Goal: Task Accomplishment & Management: Manage account settings

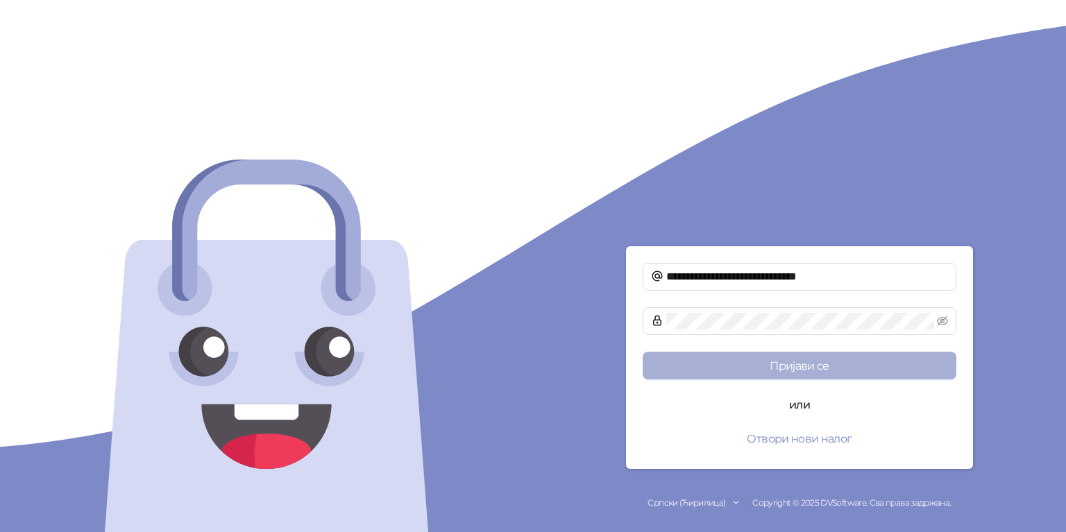
click at [813, 364] on button "Пријави се" at bounding box center [799, 366] width 314 height 28
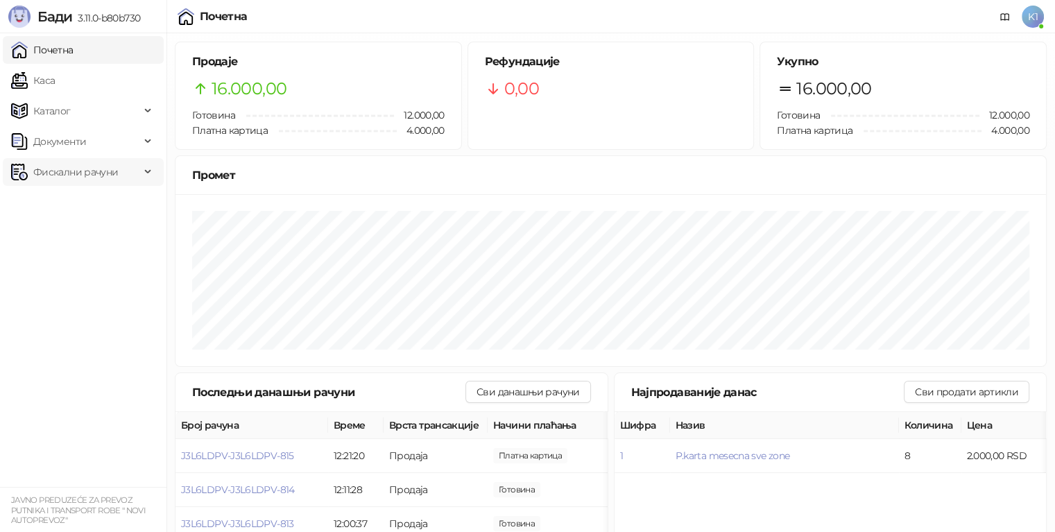
click at [92, 171] on span "Фискални рачуни" at bounding box center [75, 172] width 85 height 28
click at [50, 207] on link "Издати рачуни" at bounding box center [63, 203] width 93 height 28
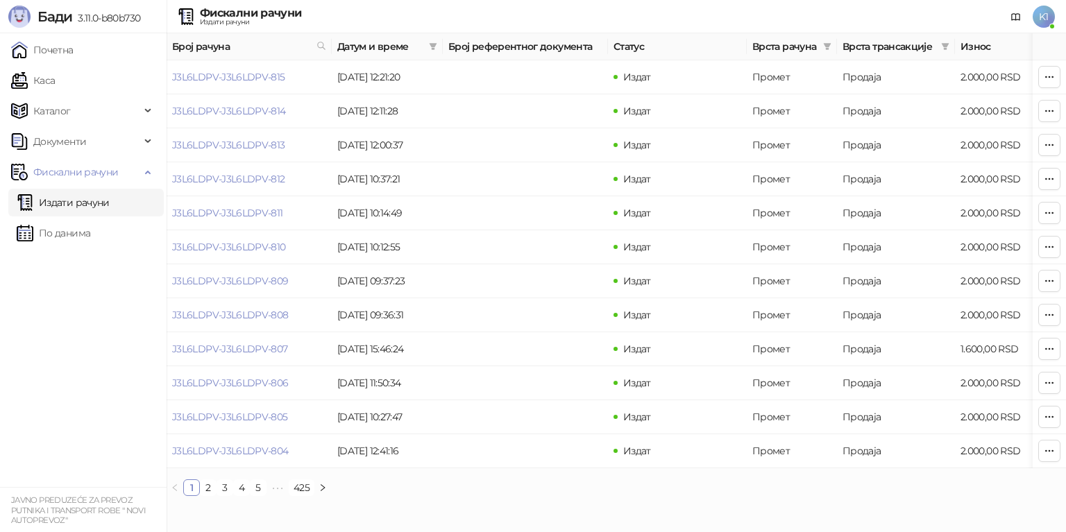
click at [1043, 14] on span "K1" at bounding box center [1043, 17] width 22 height 22
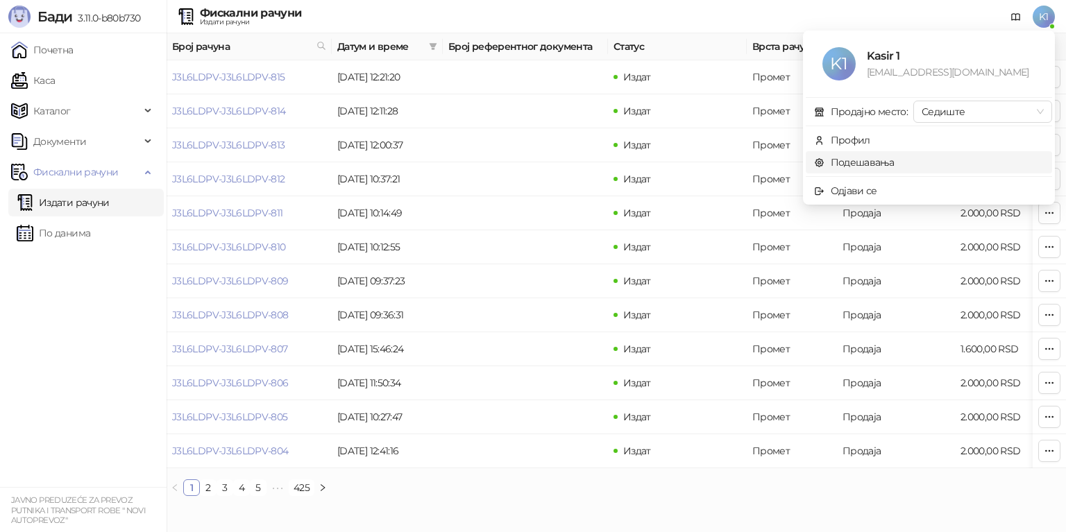
click at [867, 162] on link "Подешавања" at bounding box center [854, 162] width 80 height 12
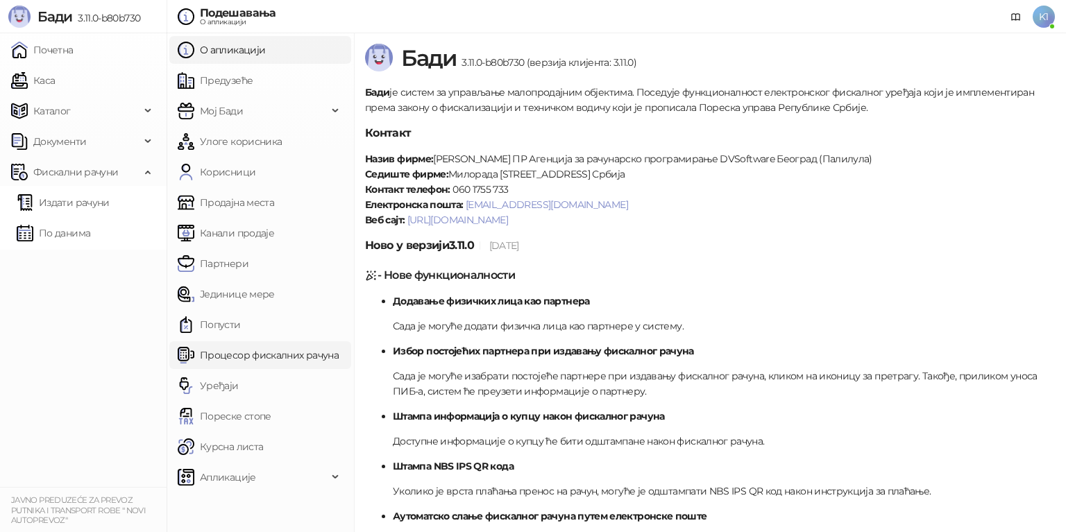
click at [234, 355] on link "Процесор фискалних рачуна" at bounding box center [258, 355] width 161 height 28
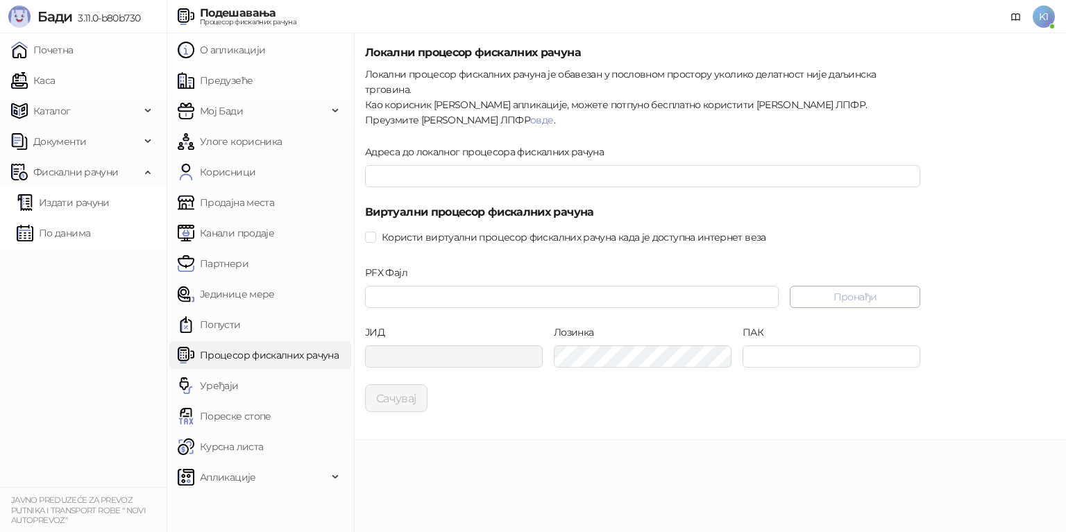
click at [860, 286] on button "Пронађи" at bounding box center [854, 297] width 130 height 22
type input "**********"
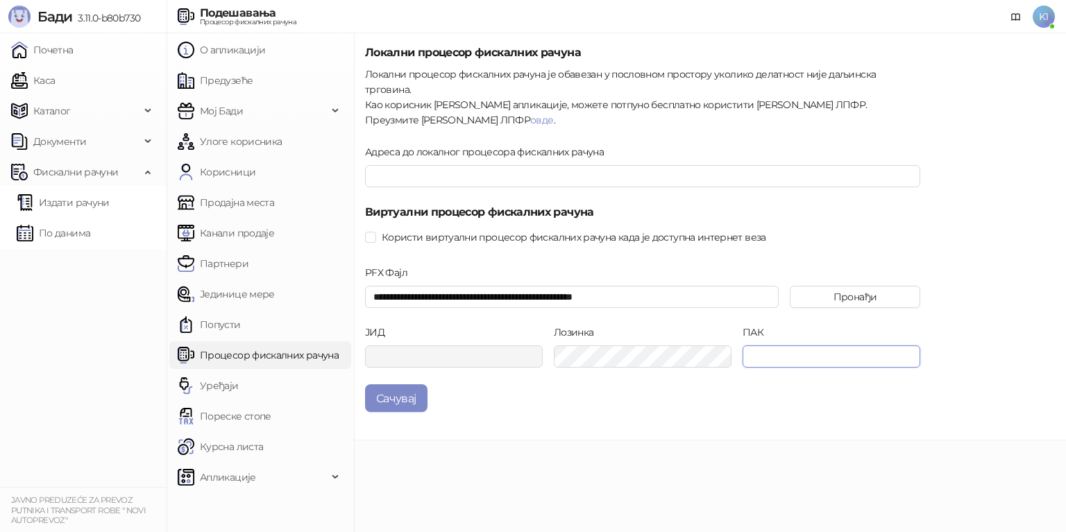
click at [761, 346] on input "ПАК" at bounding box center [831, 356] width 178 height 22
click at [760, 345] on input "ПАК" at bounding box center [831, 356] width 178 height 22
paste input "******"
type input "******"
click at [394, 384] on button "Сачувај" at bounding box center [396, 398] width 62 height 28
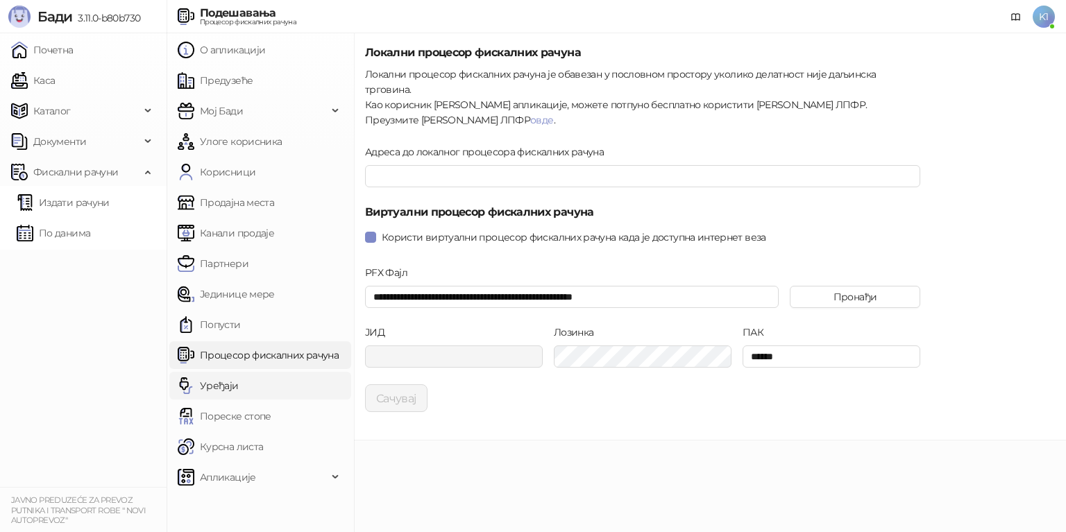
click at [223, 381] on link "Уређаји" at bounding box center [208, 386] width 61 height 28
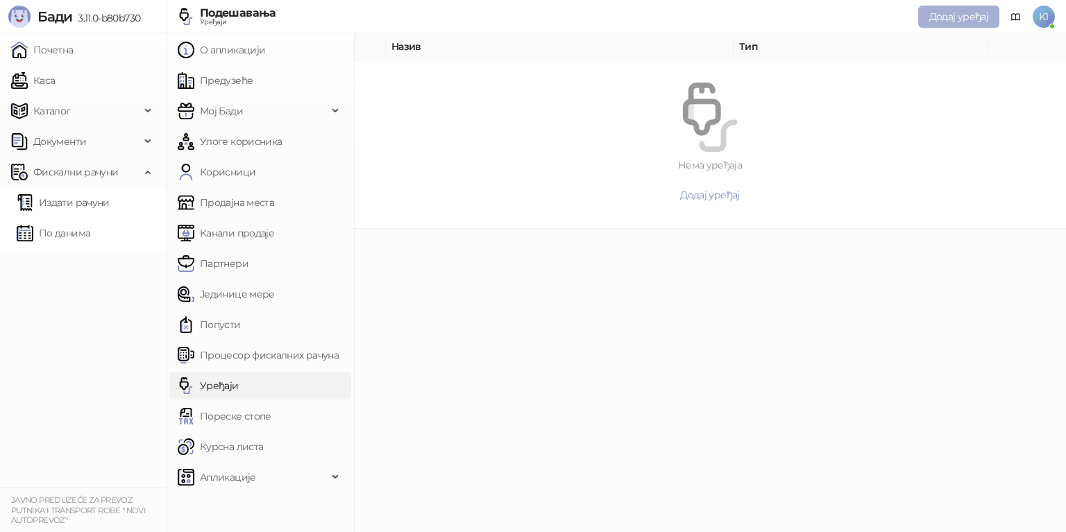
click at [958, 14] on span "Додај уређај" at bounding box center [958, 16] width 59 height 12
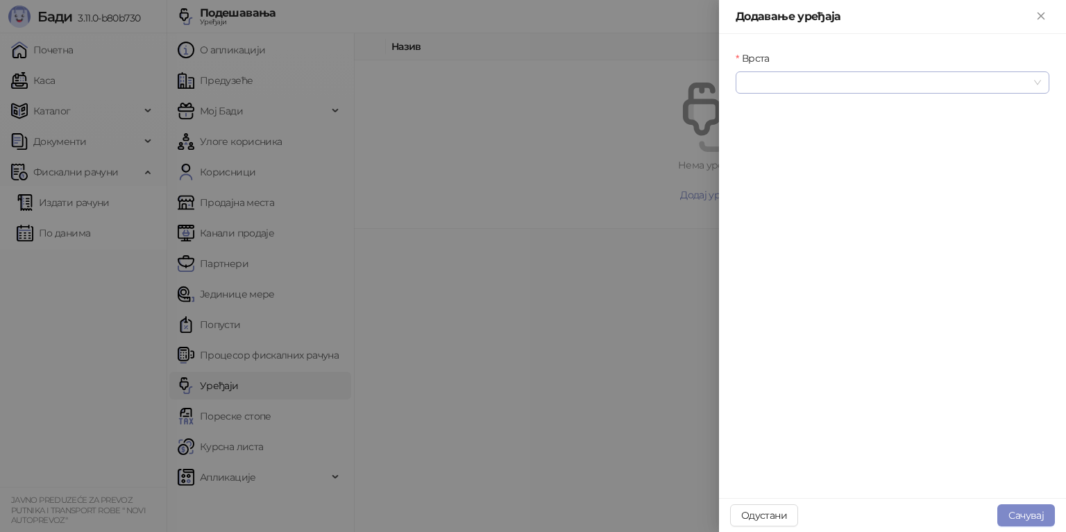
click at [1031, 81] on span at bounding box center [892, 82] width 297 height 21
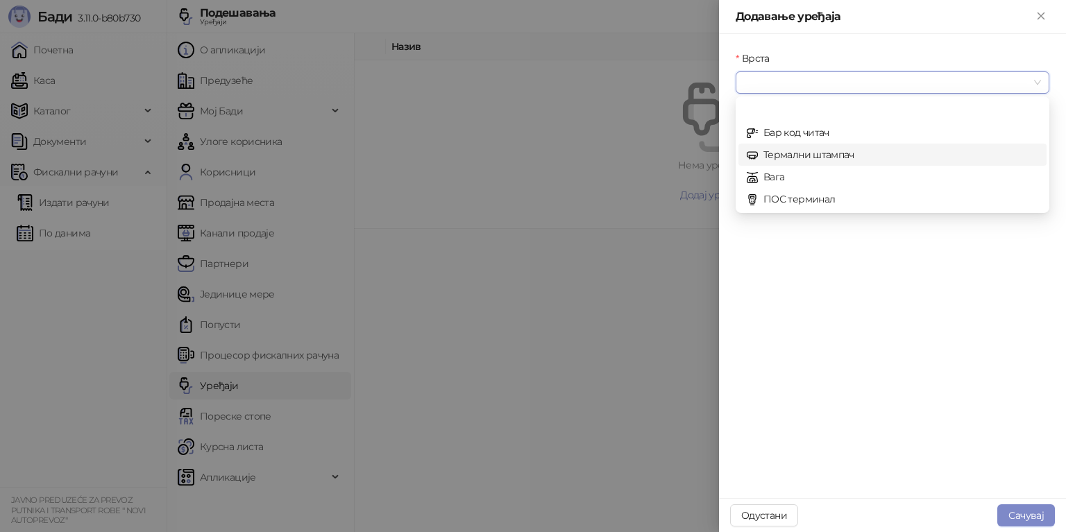
click at [794, 156] on div "Термални штампач" at bounding box center [891, 154] width 291 height 15
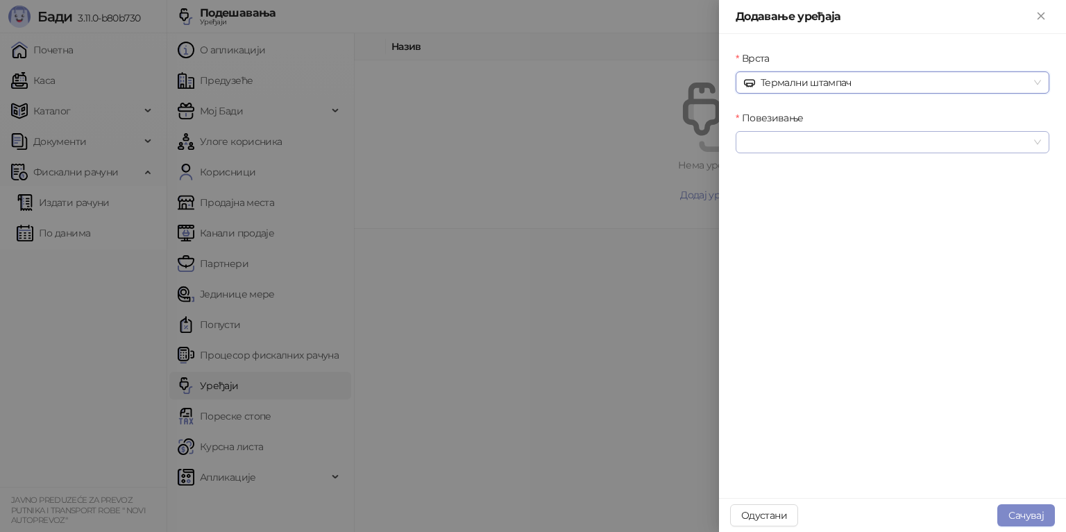
click at [1035, 141] on span at bounding box center [892, 142] width 297 height 21
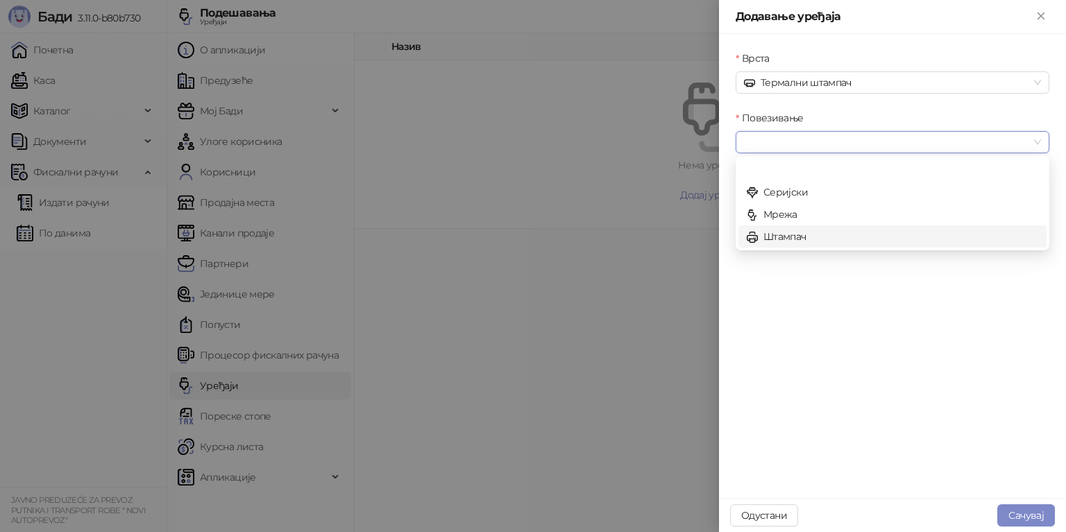
click at [785, 232] on div "Штампач" at bounding box center [891, 236] width 291 height 15
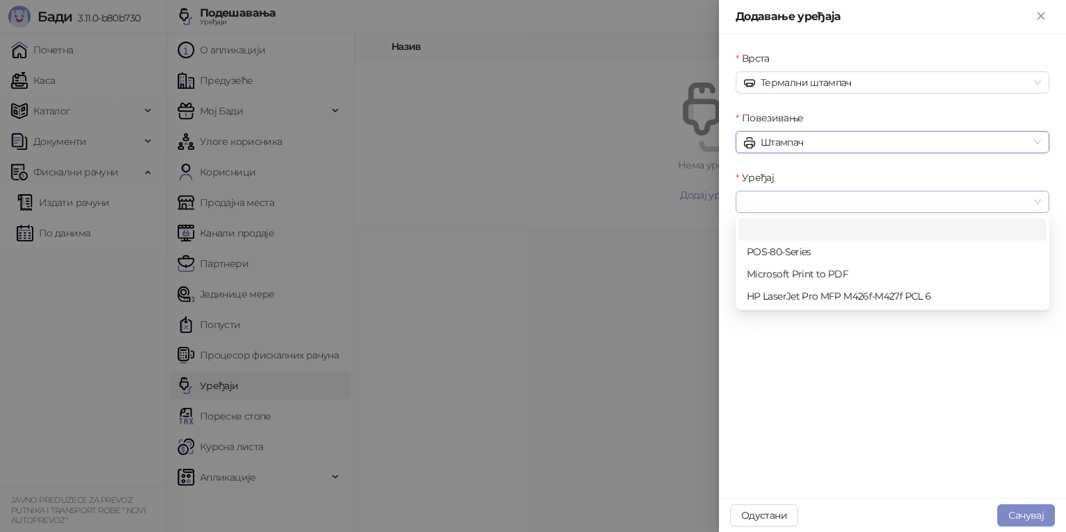
click at [1030, 201] on span at bounding box center [892, 201] width 297 height 21
click at [788, 250] on div "POS-80-Series" at bounding box center [891, 251] width 291 height 15
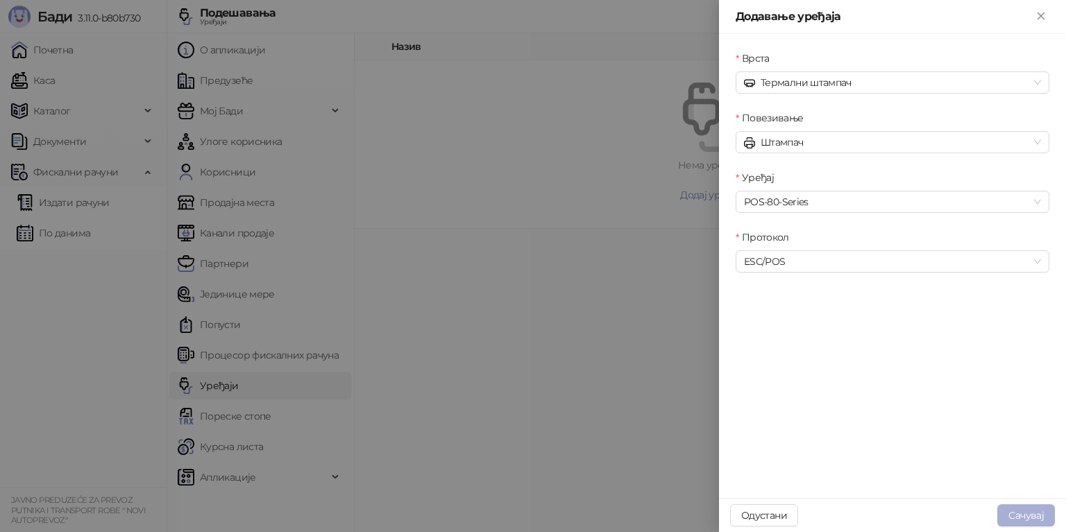
click at [1028, 515] on button "Сачувај" at bounding box center [1026, 515] width 58 height 22
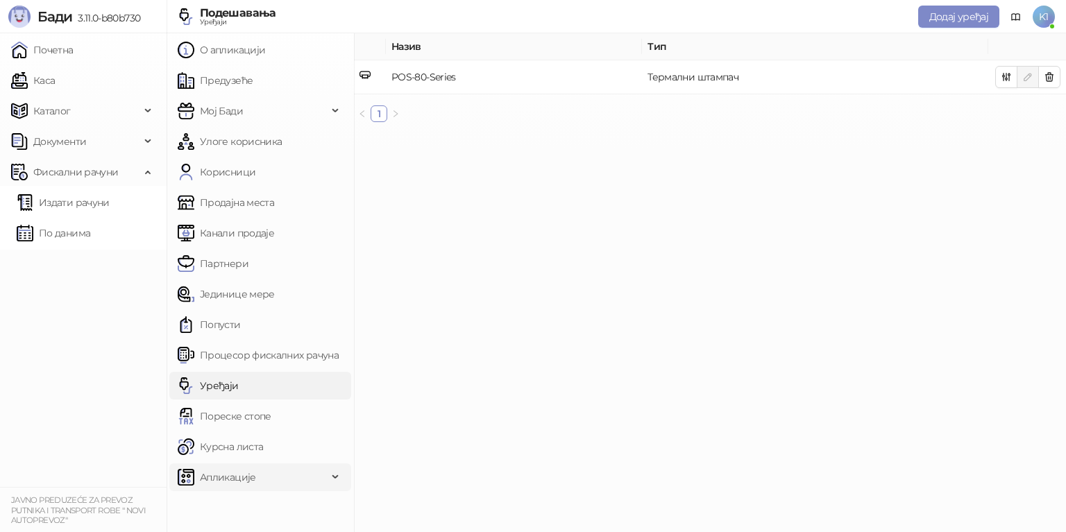
click at [330, 474] on div "Апликације" at bounding box center [260, 477] width 182 height 28
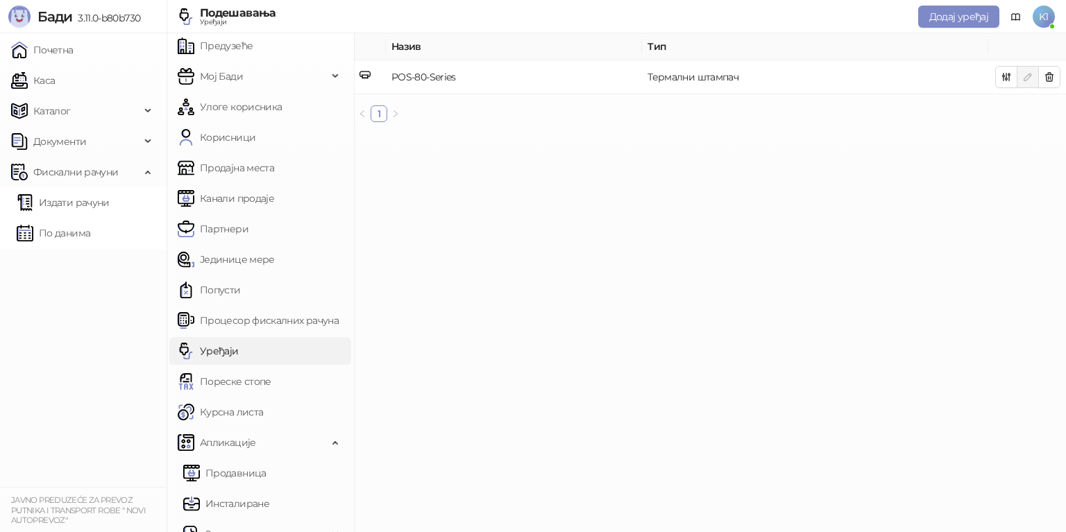
scroll to position [53, 0]
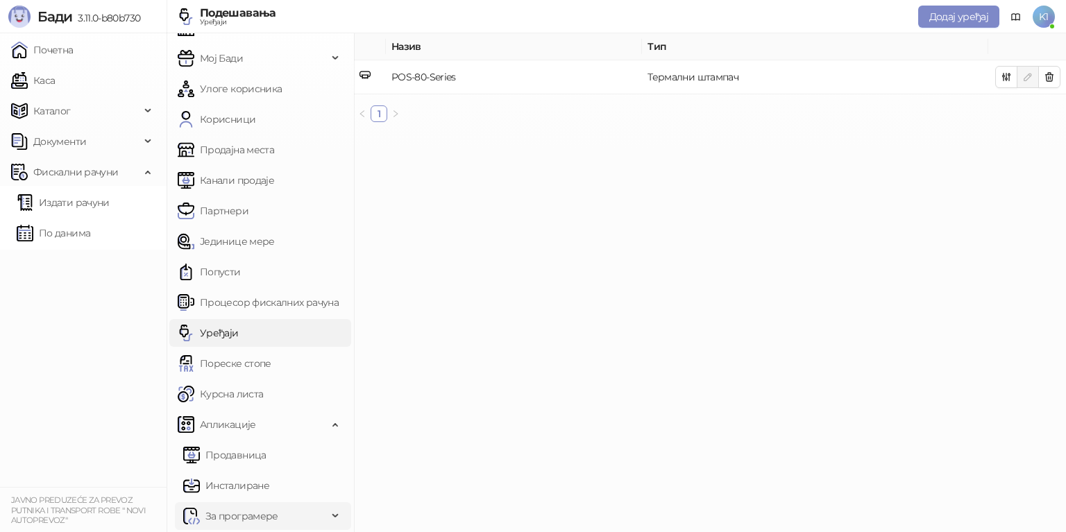
click at [252, 515] on span "За програмере" at bounding box center [241, 516] width 73 height 28
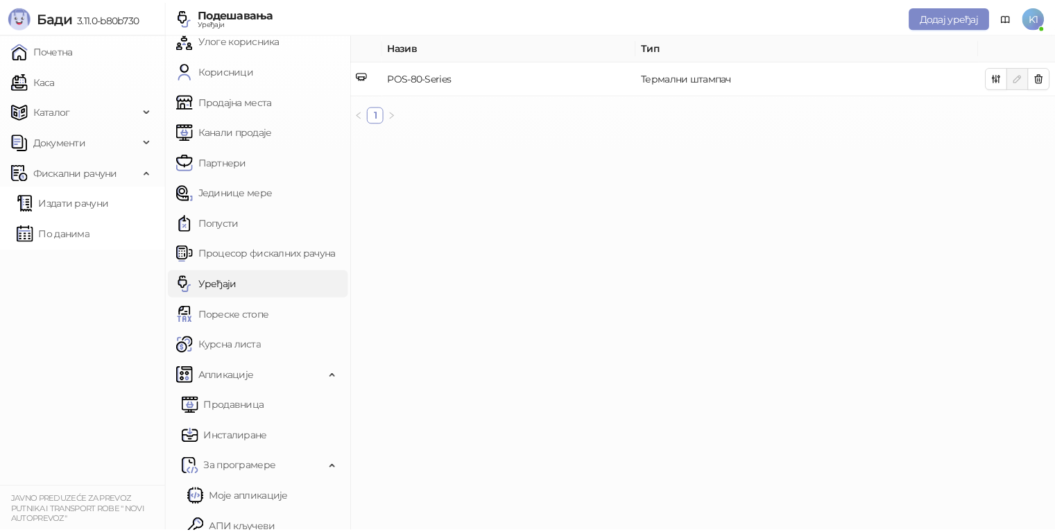
scroll to position [144, 0]
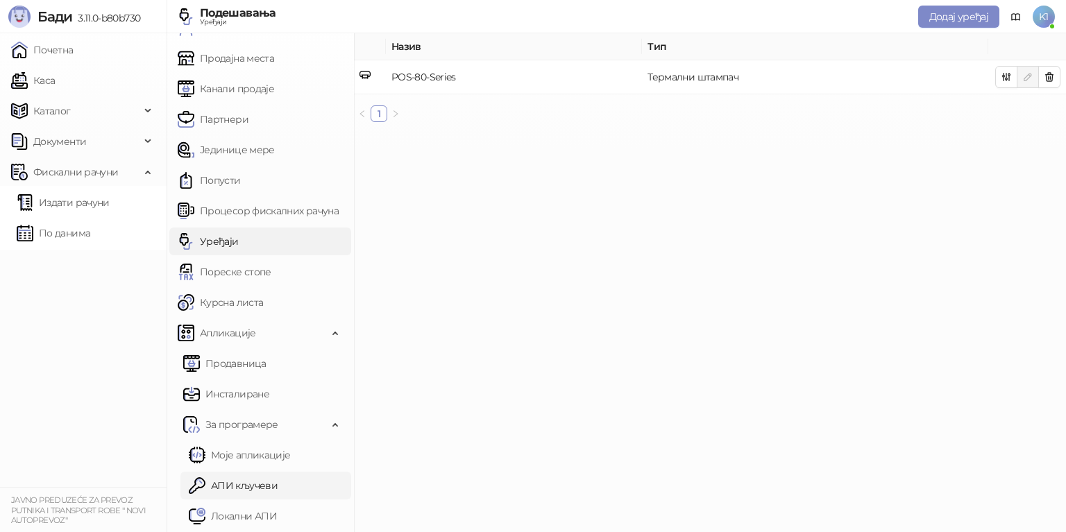
click at [230, 481] on link "АПИ кључеви" at bounding box center [233, 486] width 89 height 28
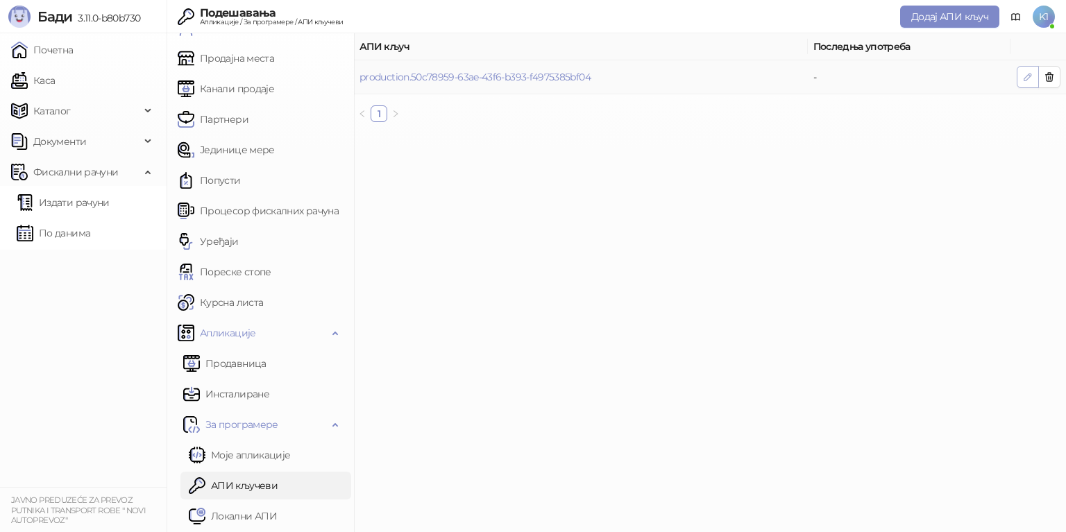
click at [1025, 77] on icon "button" at bounding box center [1027, 76] width 11 height 11
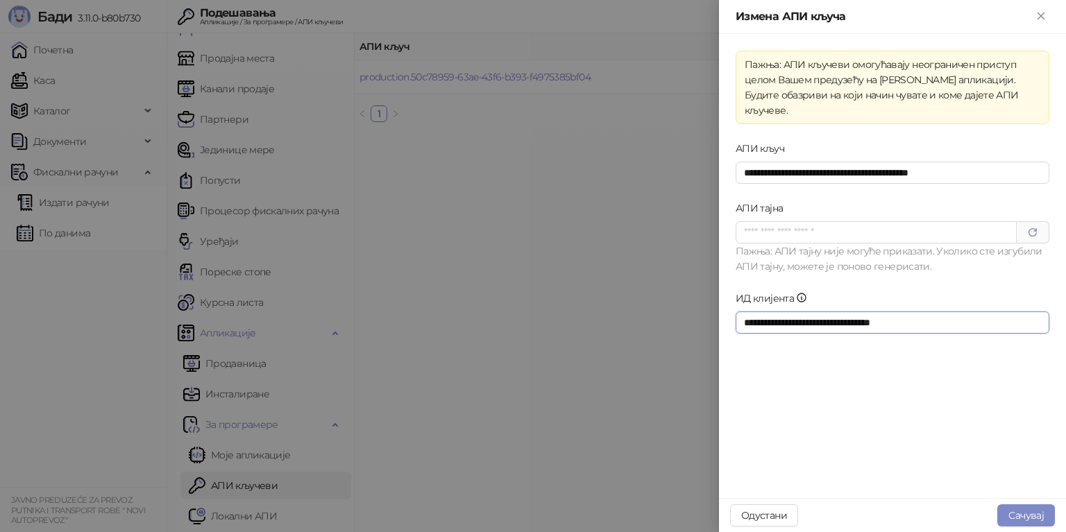
drag, startPoint x: 935, startPoint y: 305, endPoint x: 810, endPoint y: 302, distance: 124.9
click at [704, 311] on div "**********" at bounding box center [533, 266] width 1066 height 532
click at [1008, 345] on div "**********" at bounding box center [892, 266] width 347 height 464
click at [1029, 513] on button "Сачувај" at bounding box center [1026, 515] width 58 height 22
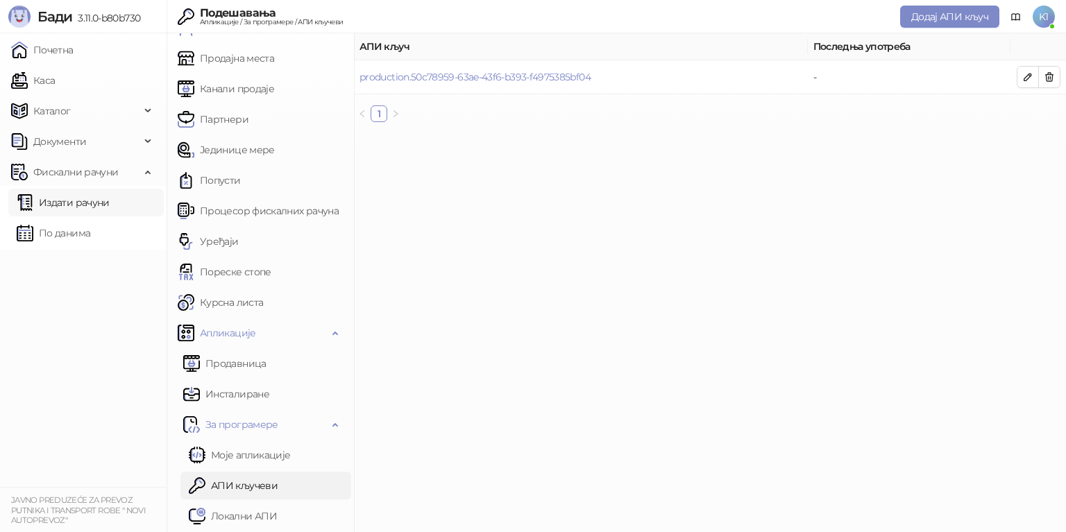
click at [74, 198] on link "Издати рачуни" at bounding box center [63, 203] width 93 height 28
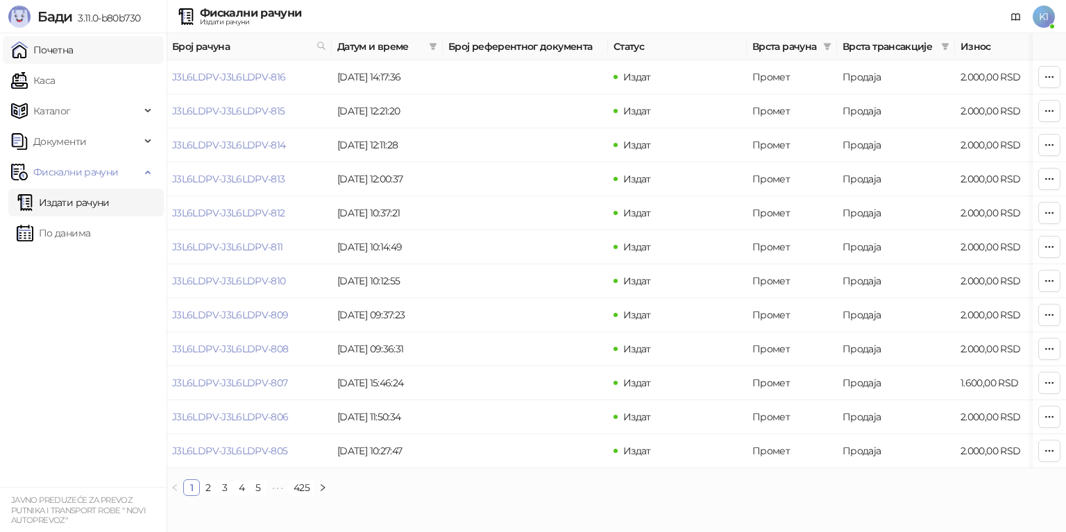
click at [72, 51] on link "Почетна" at bounding box center [42, 50] width 62 height 28
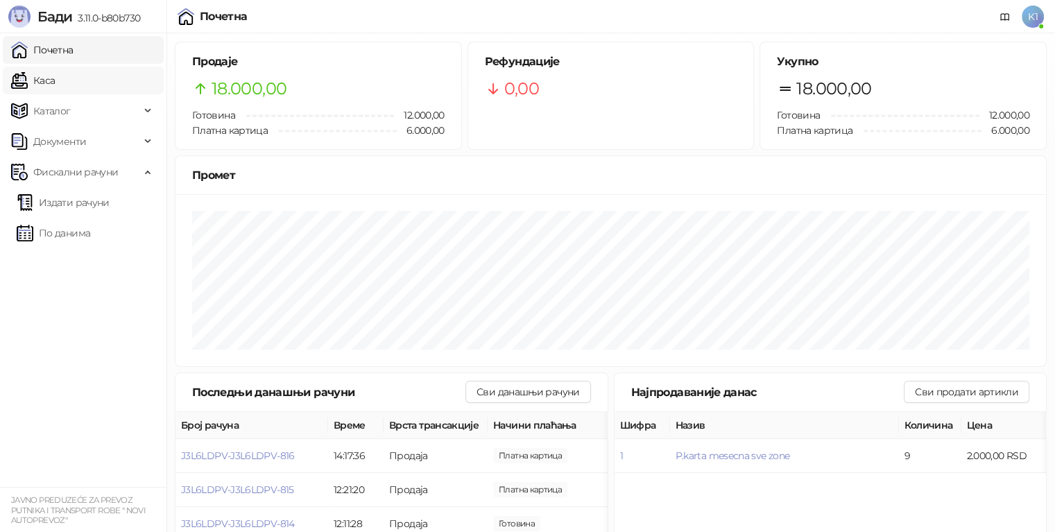
click at [55, 79] on link "Каса" at bounding box center [33, 81] width 44 height 28
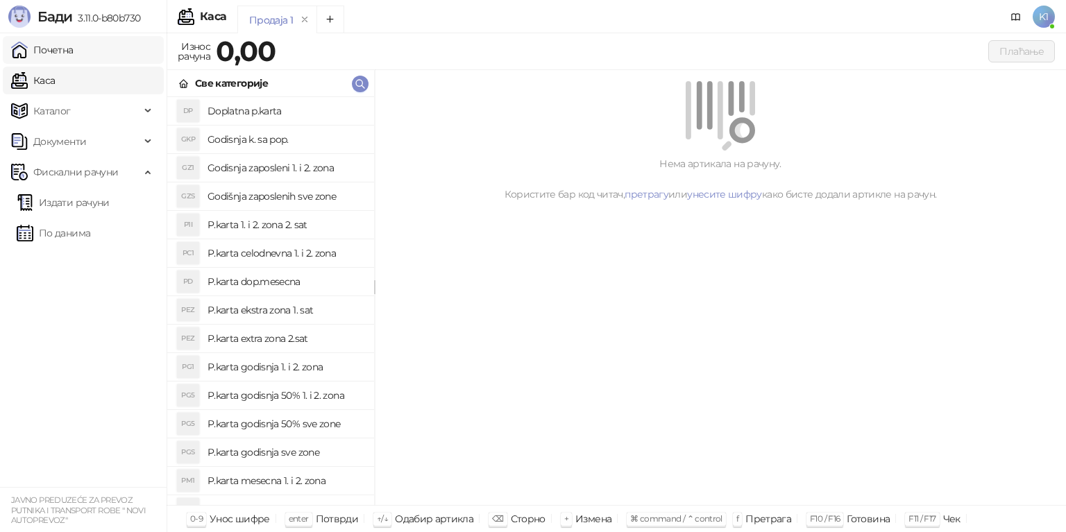
click at [74, 49] on link "Почетна" at bounding box center [42, 50] width 62 height 28
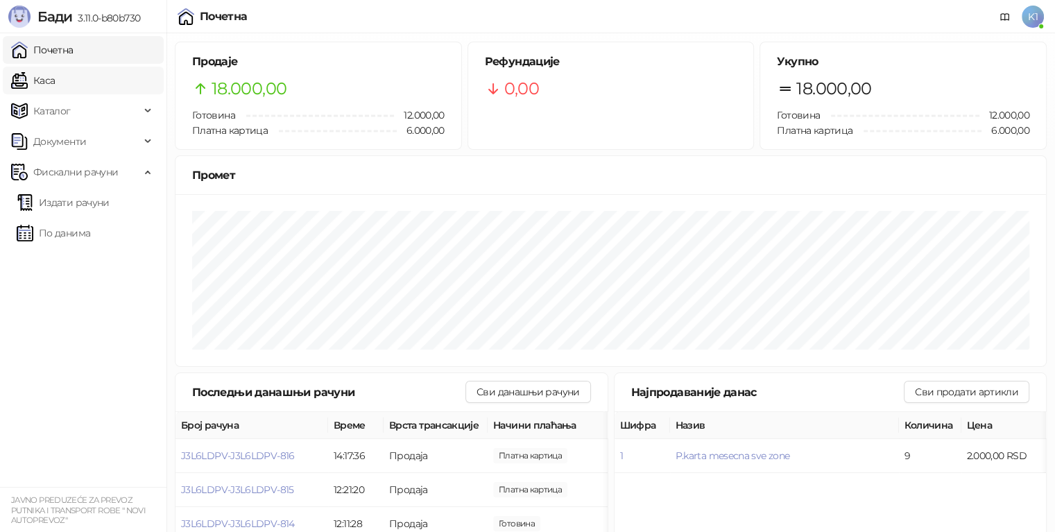
click at [55, 82] on link "Каса" at bounding box center [33, 81] width 44 height 28
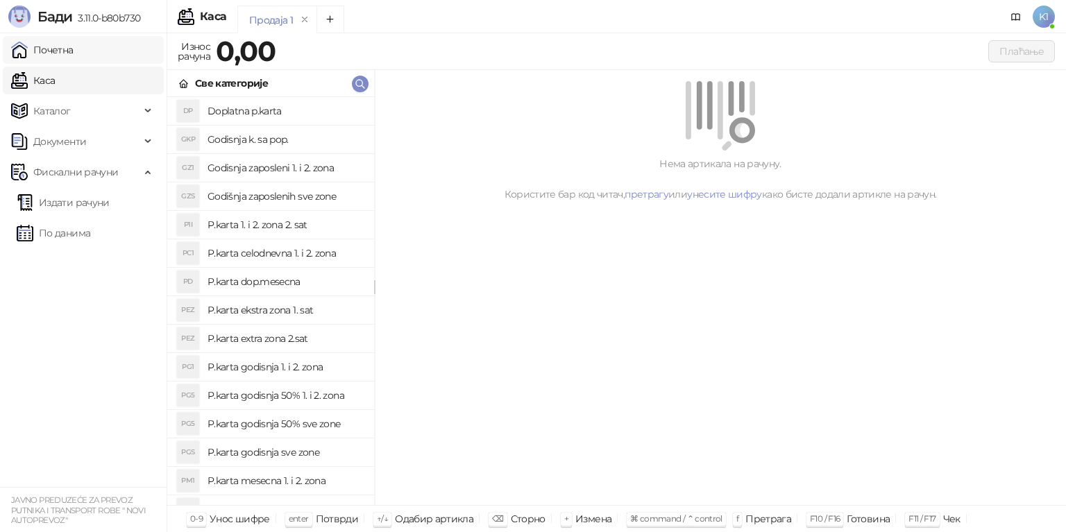
click at [74, 53] on link "Почетна" at bounding box center [42, 50] width 62 height 28
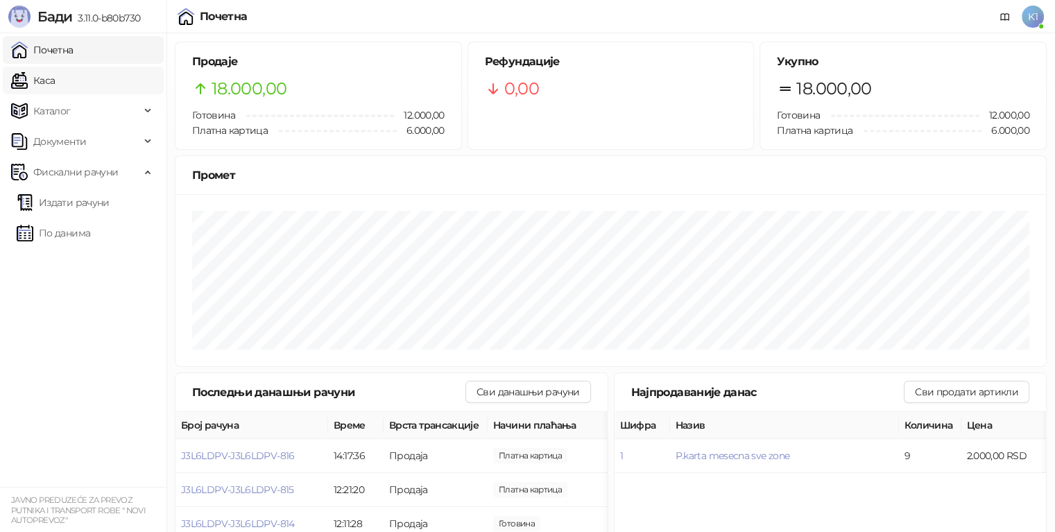
click at [55, 80] on link "Каса" at bounding box center [33, 81] width 44 height 28
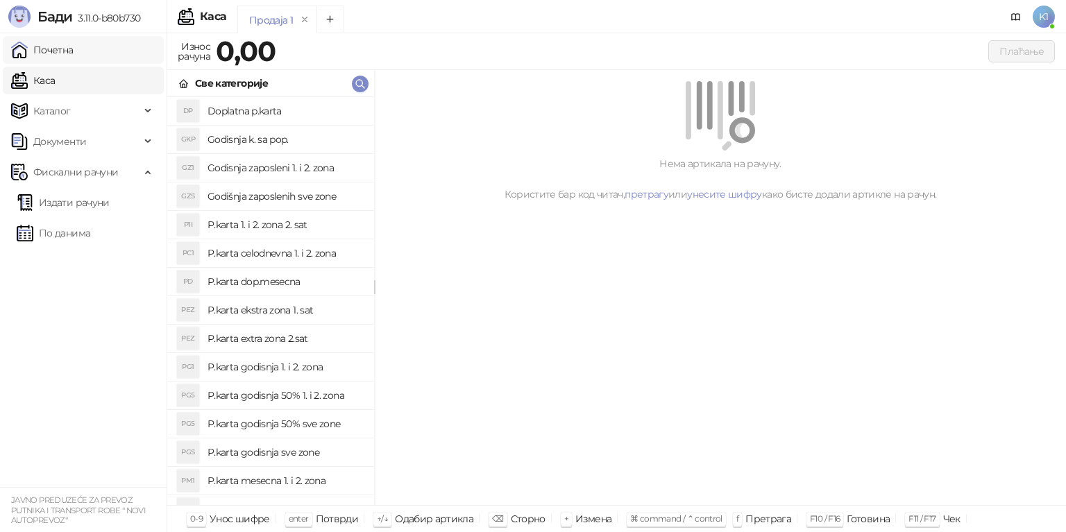
click at [74, 58] on link "Почетна" at bounding box center [42, 50] width 62 height 28
